Goal: Task Accomplishment & Management: Manage account settings

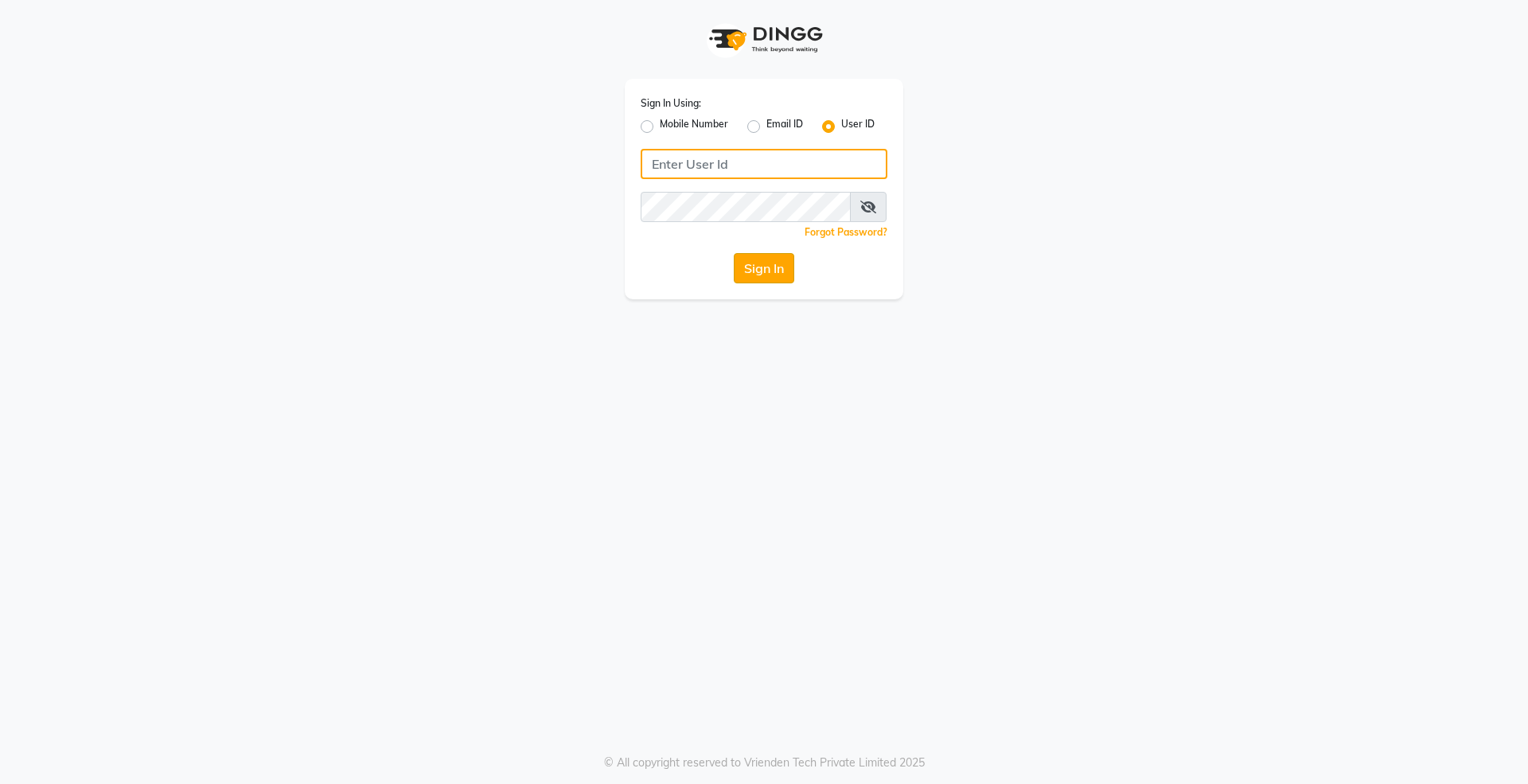
type input "9004004370"
click at [753, 269] on button "Sign In" at bounding box center [764, 268] width 61 height 30
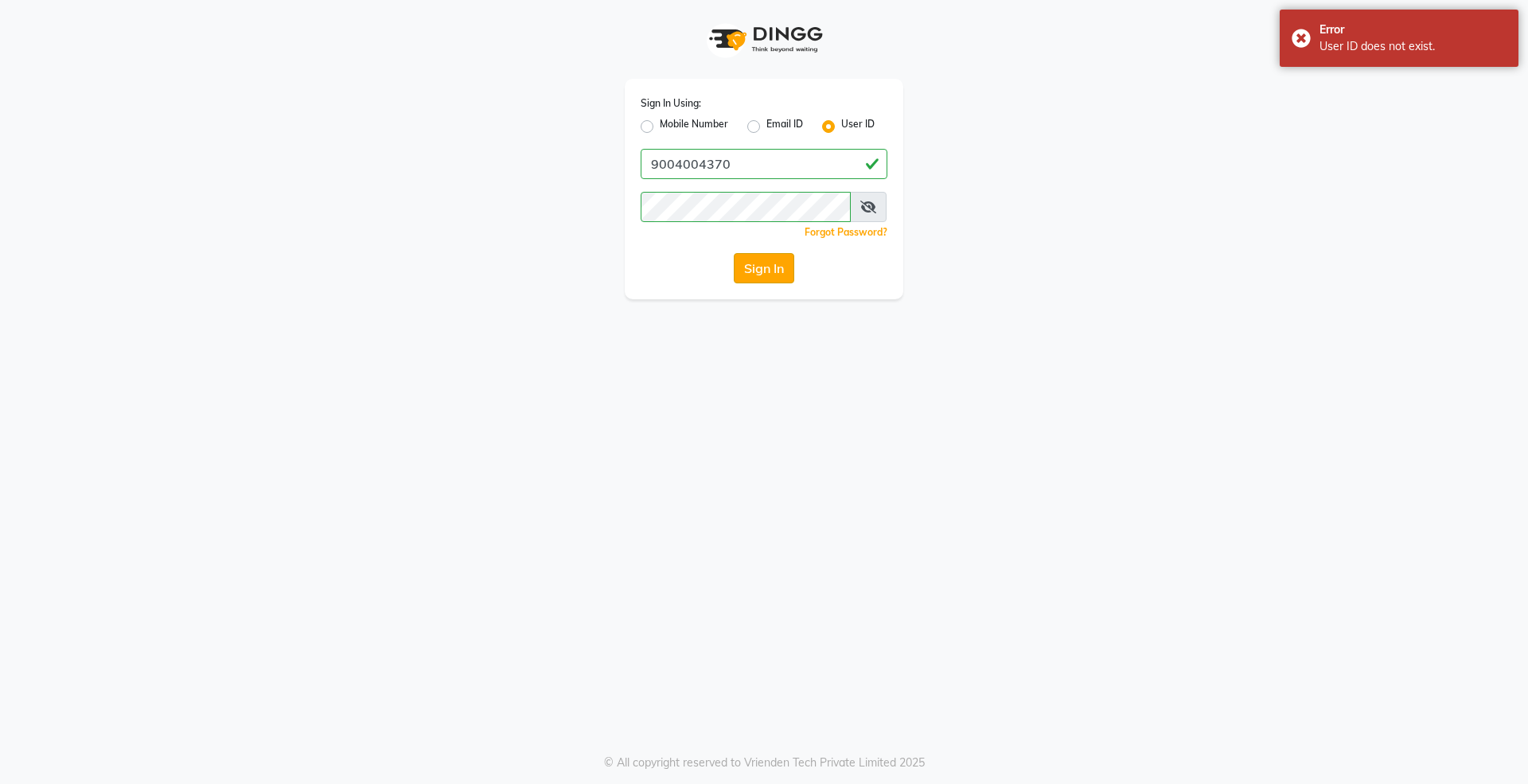
click at [778, 266] on button "Sign In" at bounding box center [764, 268] width 61 height 30
click at [660, 128] on label "Mobile Number" at bounding box center [694, 127] width 69 height 19
click at [660, 128] on input "Mobile Number" at bounding box center [665, 122] width 11 height 11
radio input "true"
radio input "false"
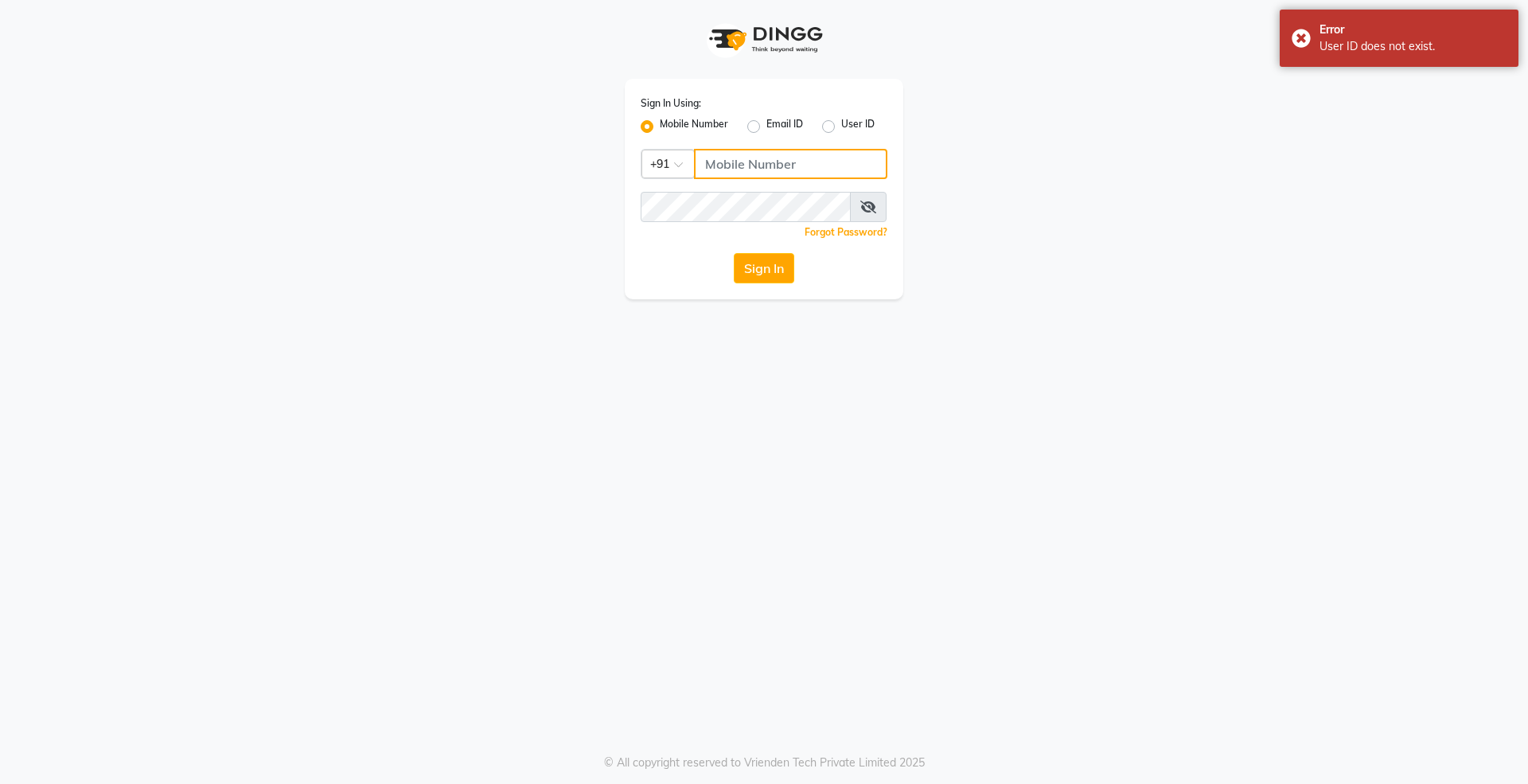
click at [732, 158] on input "Username" at bounding box center [791, 164] width 194 height 30
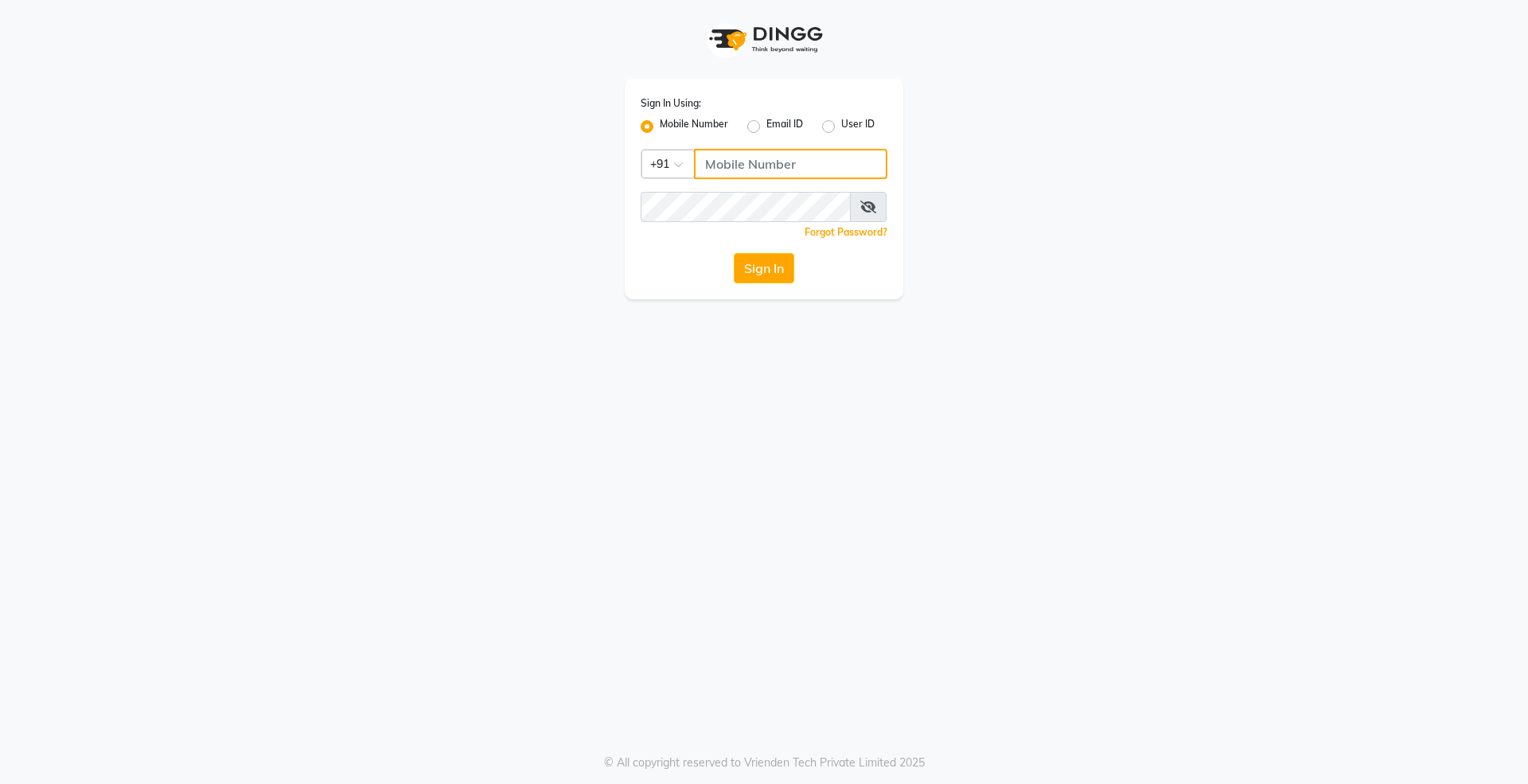
type input "9004004370"
click at [778, 256] on button "Sign In" at bounding box center [764, 268] width 61 height 30
